Goal: Navigation & Orientation: Find specific page/section

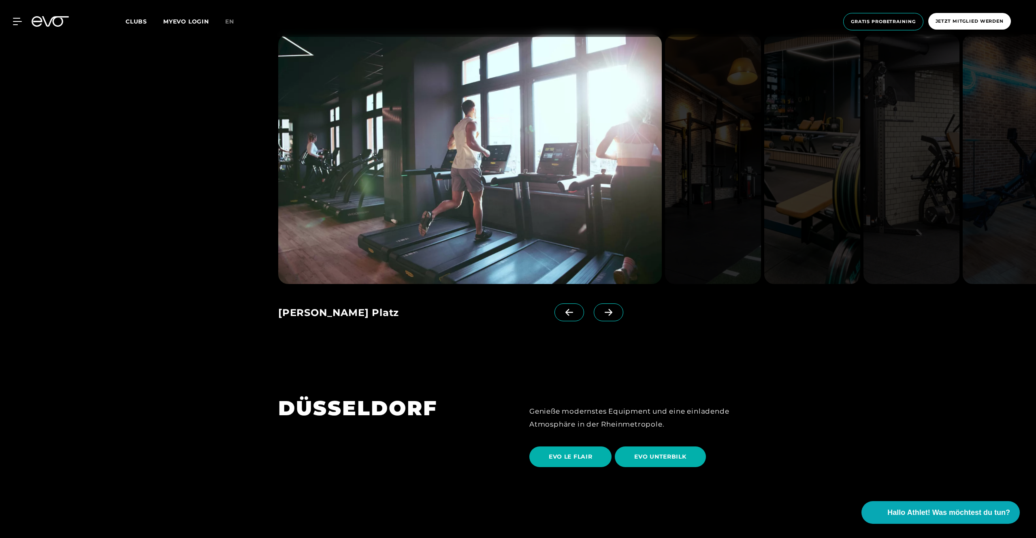
scroll to position [1325, 0]
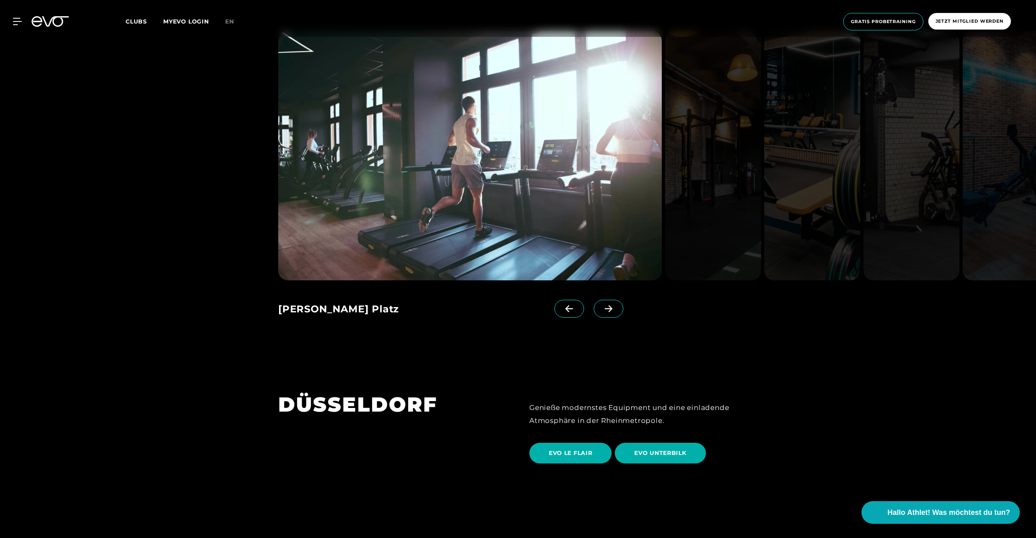
click at [605, 305] on icon at bounding box center [609, 308] width 8 height 7
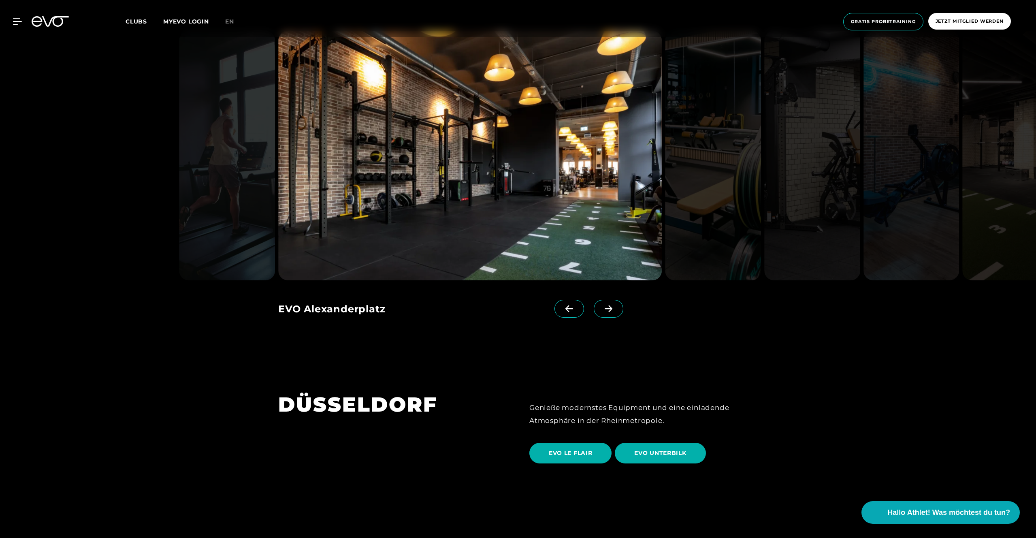
click at [605, 305] on icon at bounding box center [609, 308] width 8 height 7
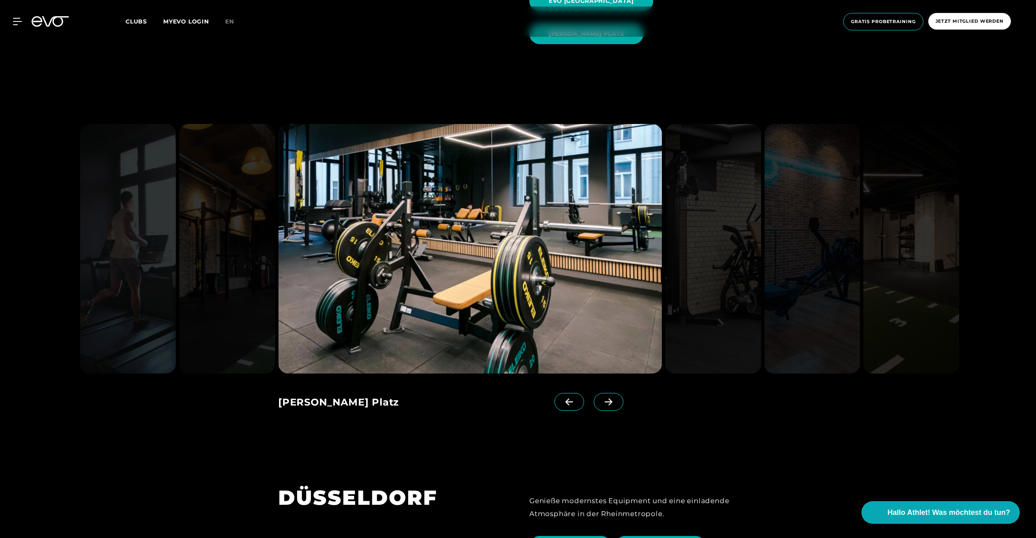
scroll to position [1211, 0]
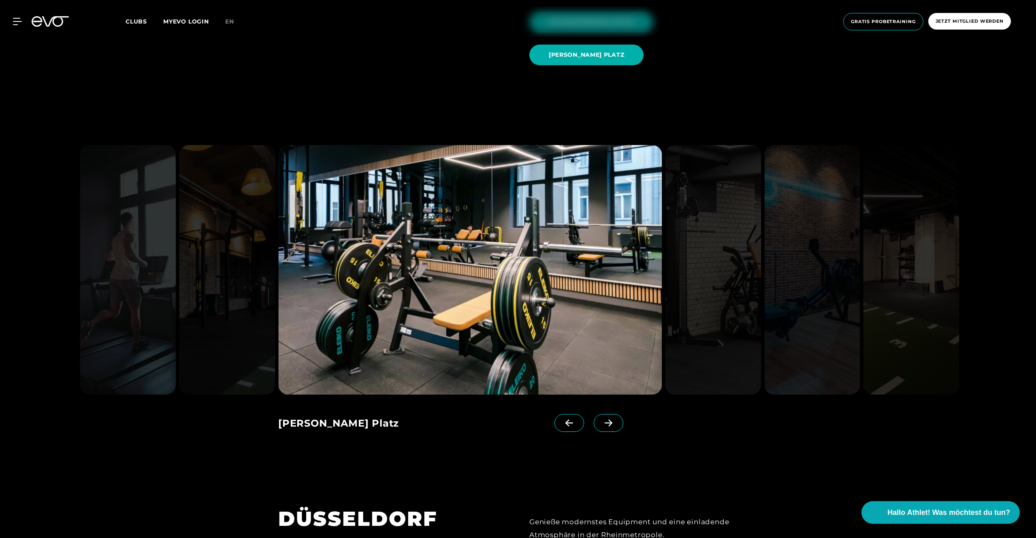
click at [562, 419] on icon at bounding box center [569, 422] width 14 height 7
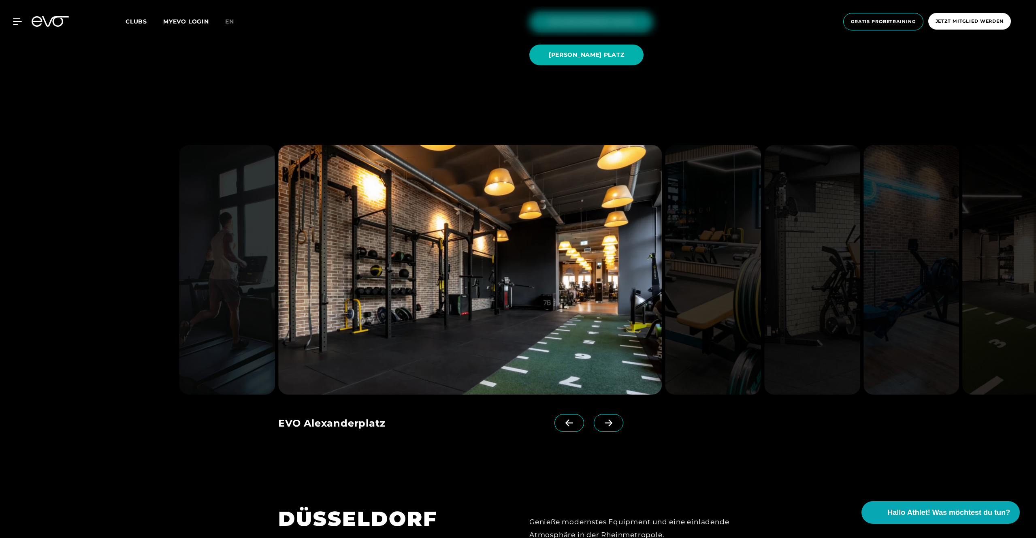
click at [562, 419] on icon at bounding box center [569, 422] width 14 height 7
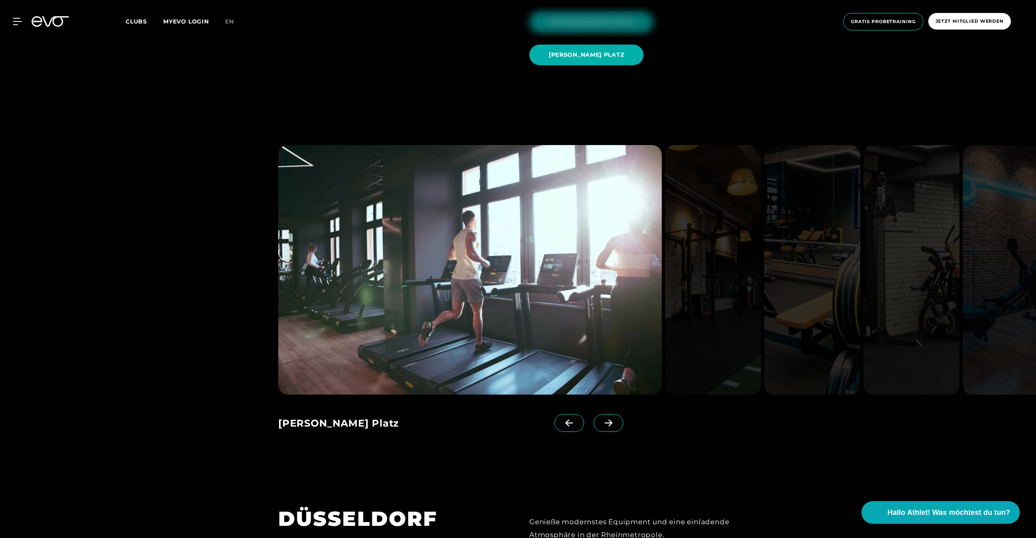
click at [562, 419] on icon at bounding box center [569, 422] width 14 height 7
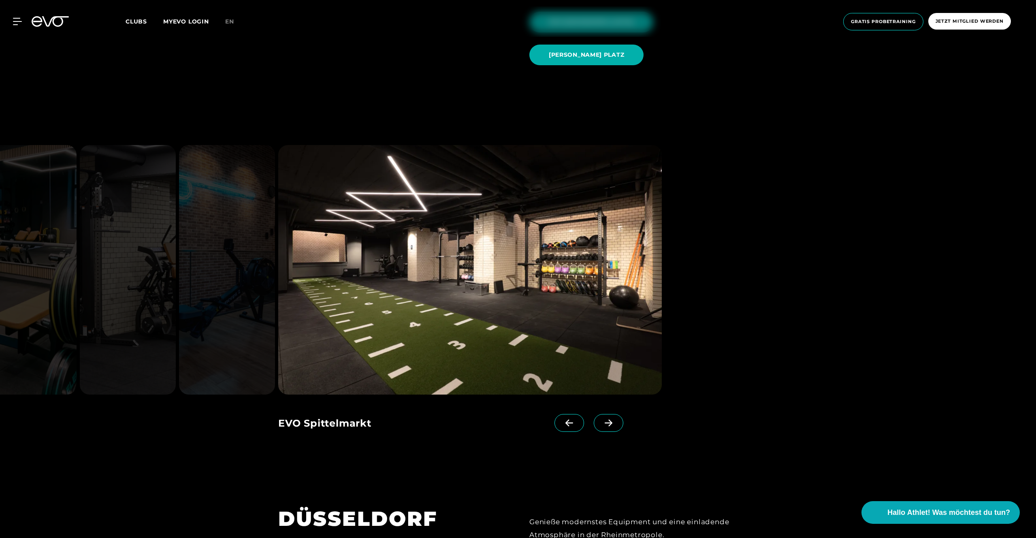
click at [571, 244] on img at bounding box center [470, 270] width 384 height 250
click at [509, 254] on img at bounding box center [470, 270] width 384 height 250
click at [562, 419] on icon at bounding box center [569, 422] width 14 height 7
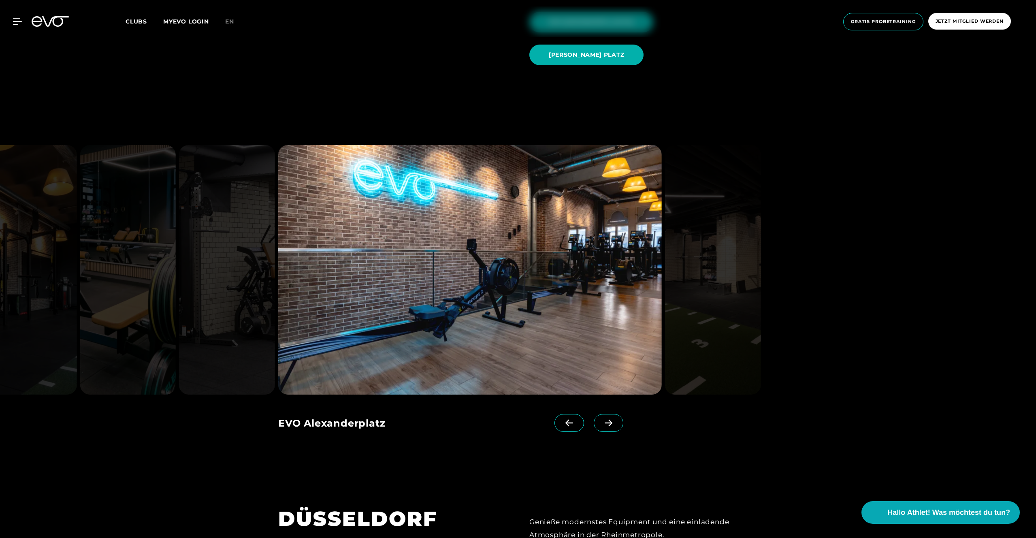
click at [595, 414] on span at bounding box center [609, 423] width 30 height 18
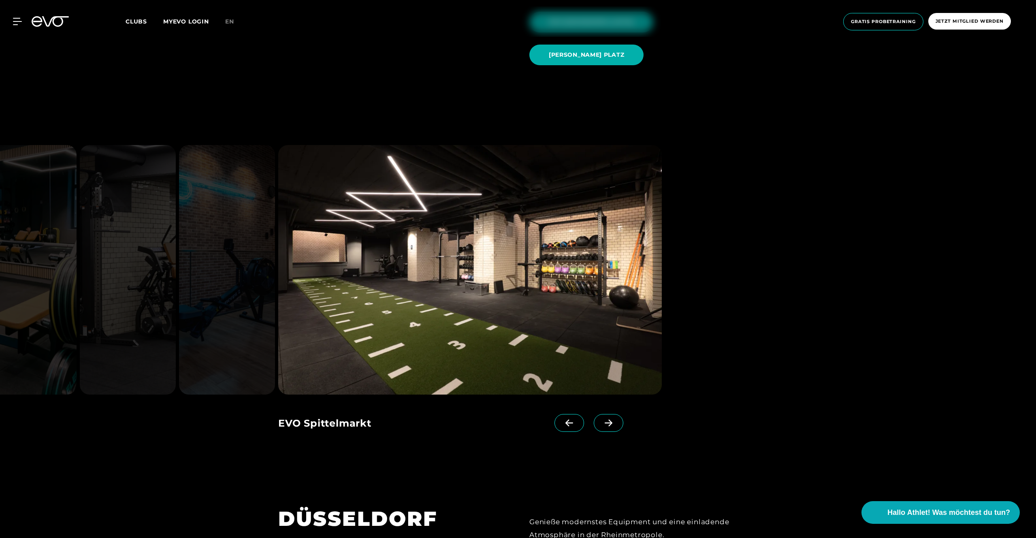
click at [562, 419] on icon at bounding box center [569, 422] width 14 height 7
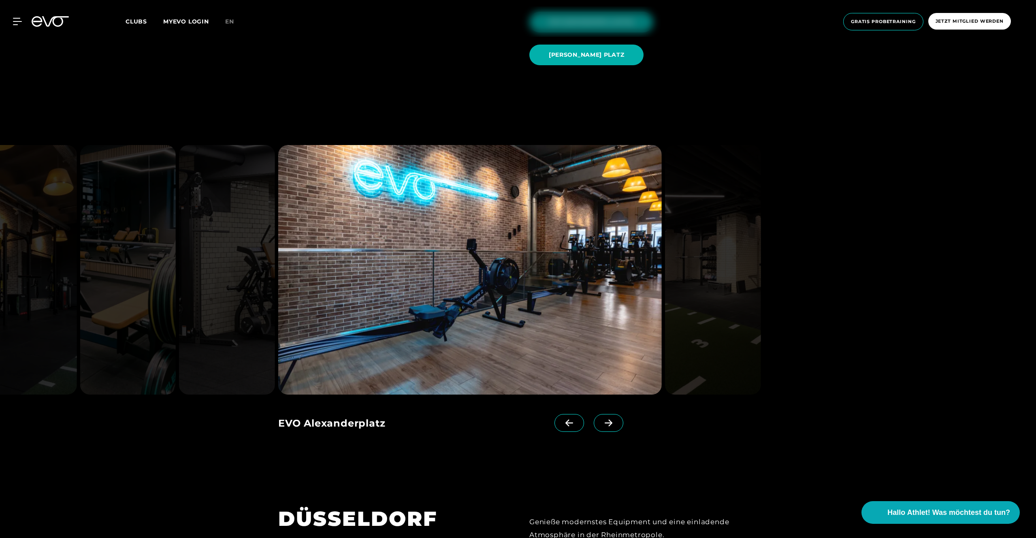
click at [602, 419] on icon at bounding box center [609, 422] width 14 height 7
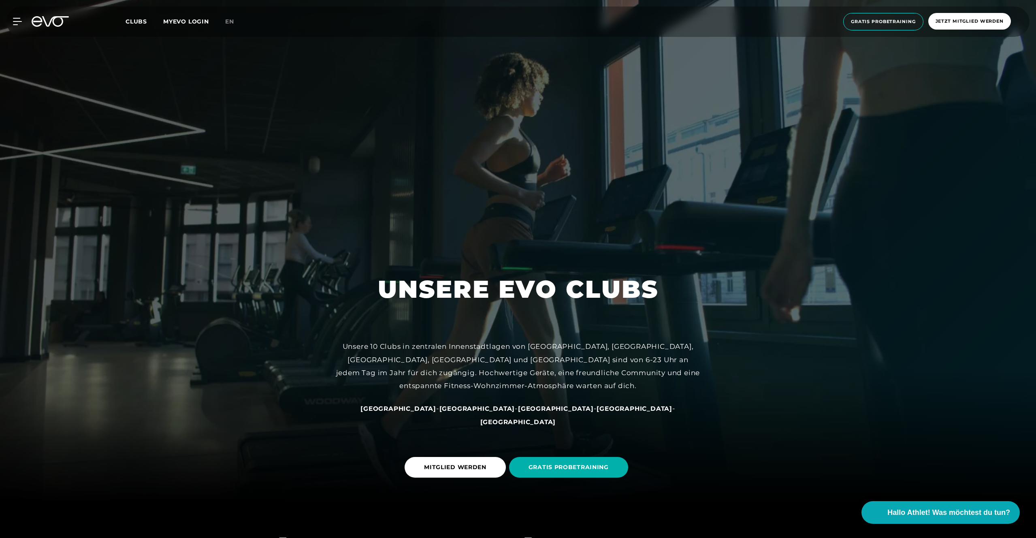
scroll to position [0, 0]
